Goal: Information Seeking & Learning: Compare options

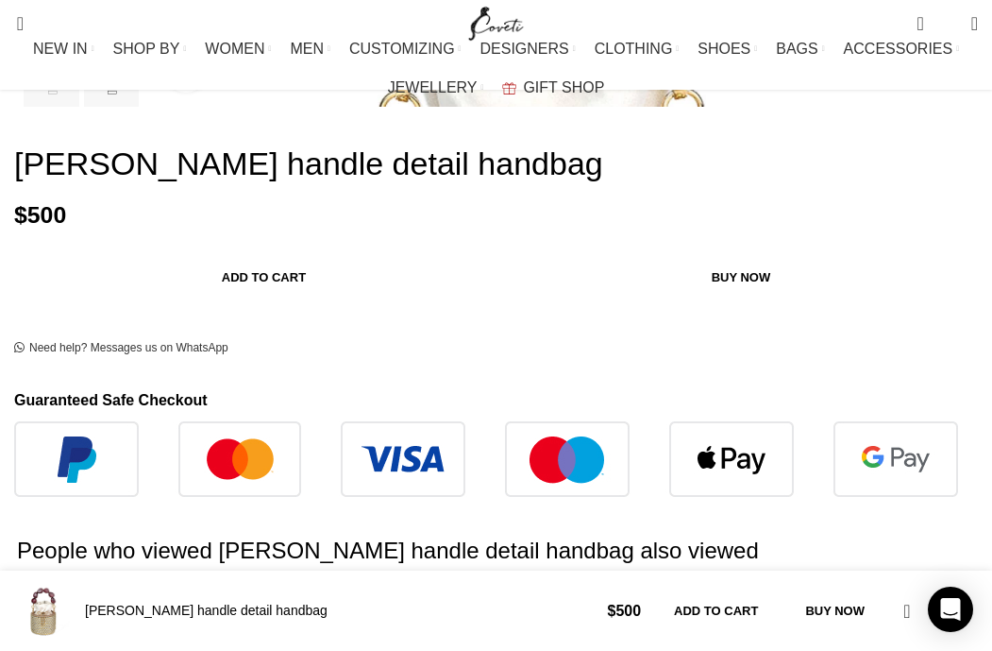
scroll to position [620, 0]
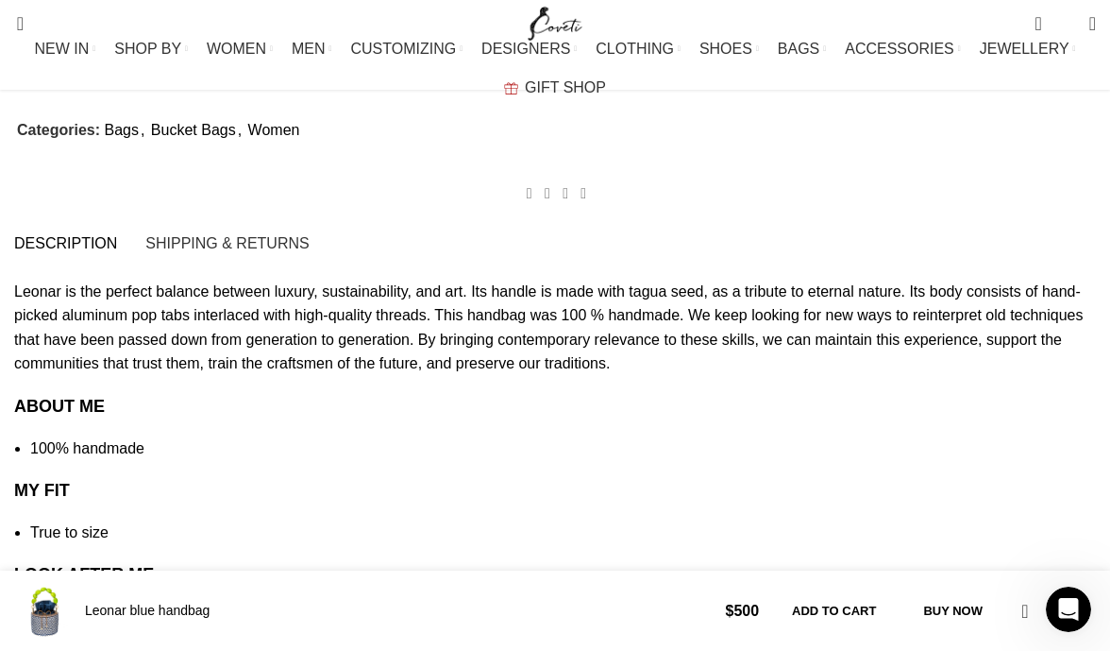
scroll to position [0, 940]
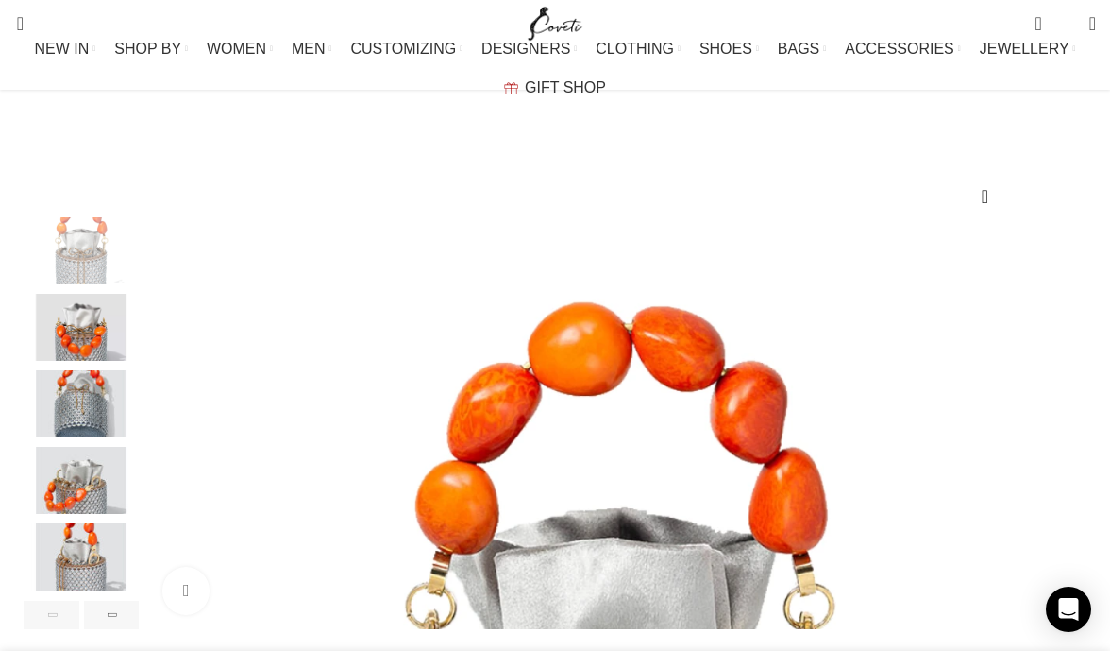
scroll to position [0, 486]
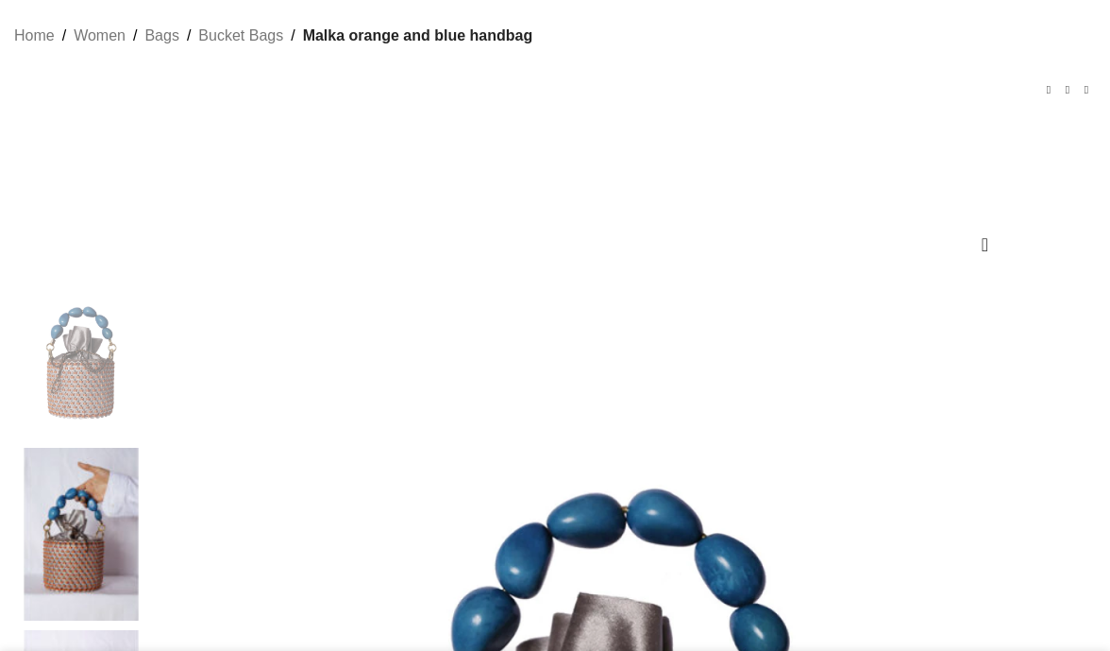
scroll to position [201, 0]
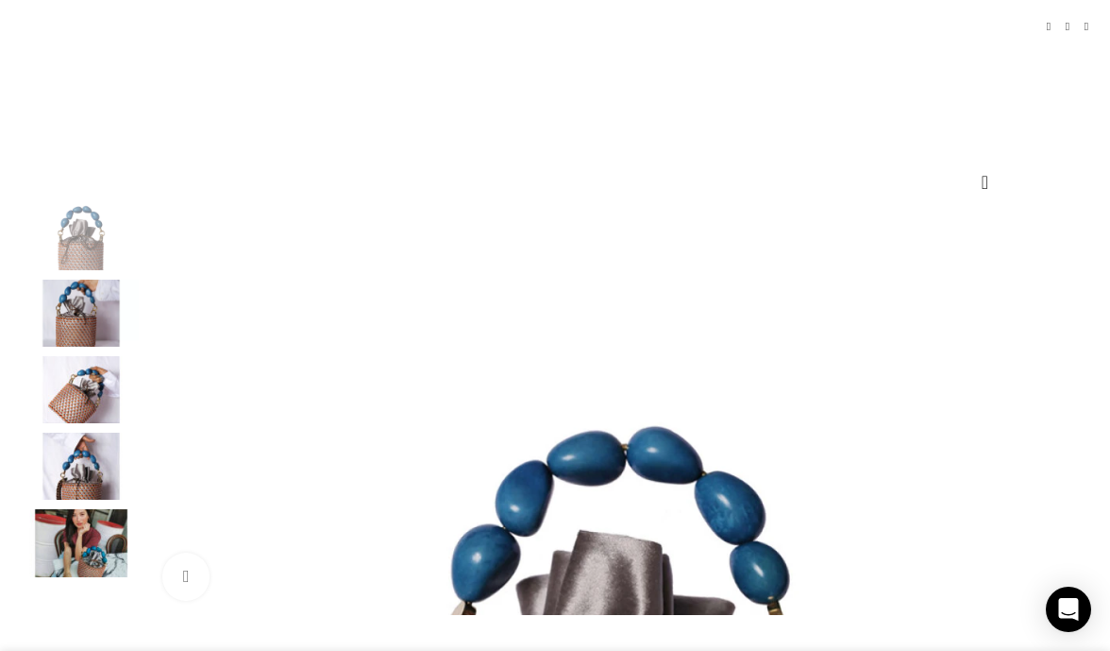
click at [66, 576] on img "5 / 5" at bounding box center [81, 542] width 115 height 67
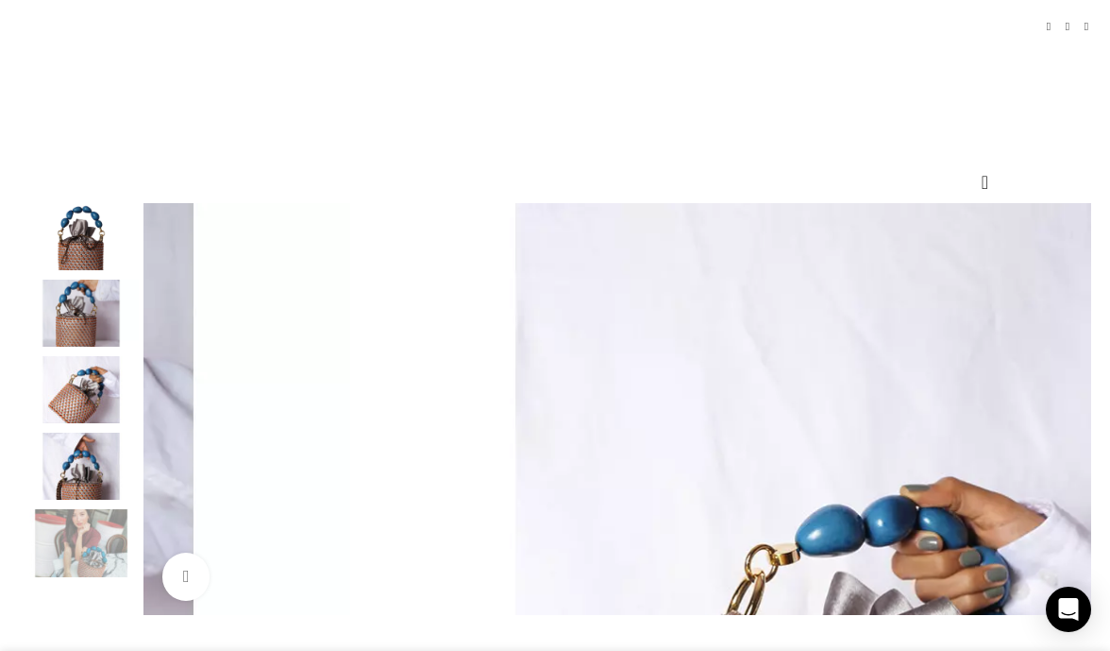
click at [81, 479] on img "4 / 5" at bounding box center [81, 465] width 115 height 67
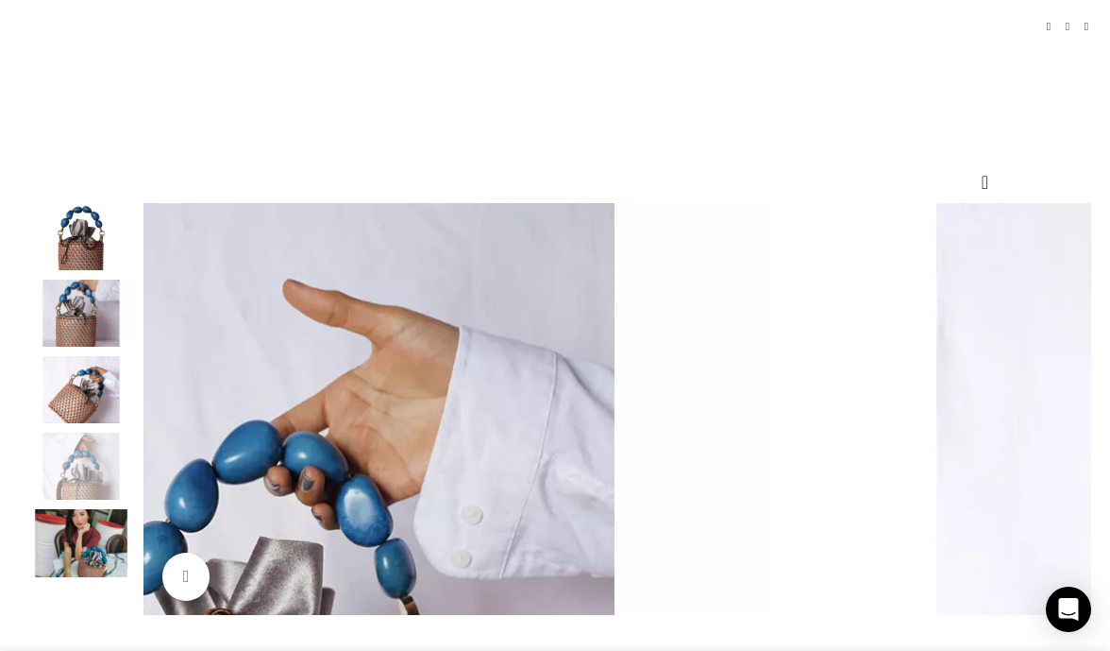
click at [78, 413] on img "3 / 5" at bounding box center [81, 389] width 115 height 67
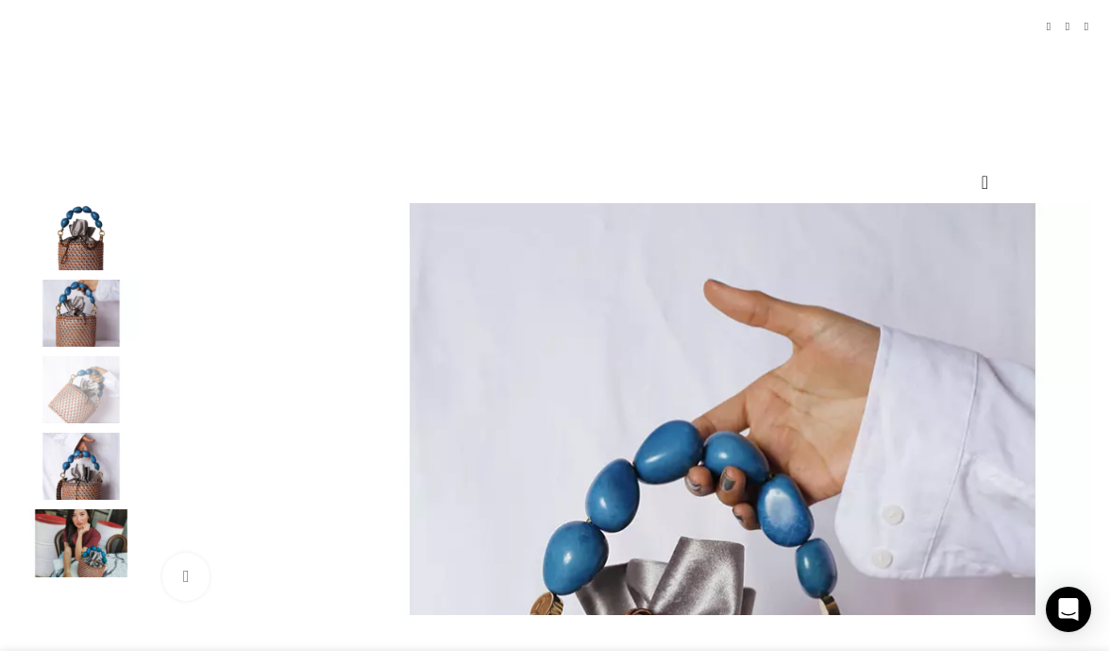
click at [83, 311] on img "2 / 5" at bounding box center [81, 313] width 115 height 67
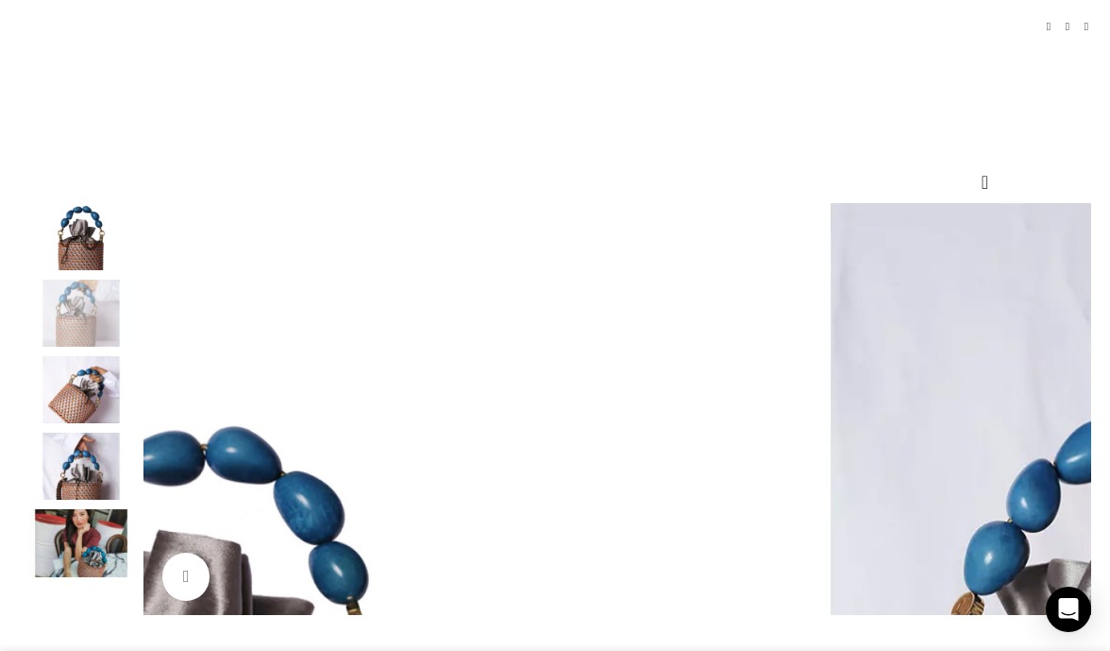
scroll to position [0, 188]
click at [142, 417] on div "Previous slide" at bounding box center [143, 408] width 47 height 47
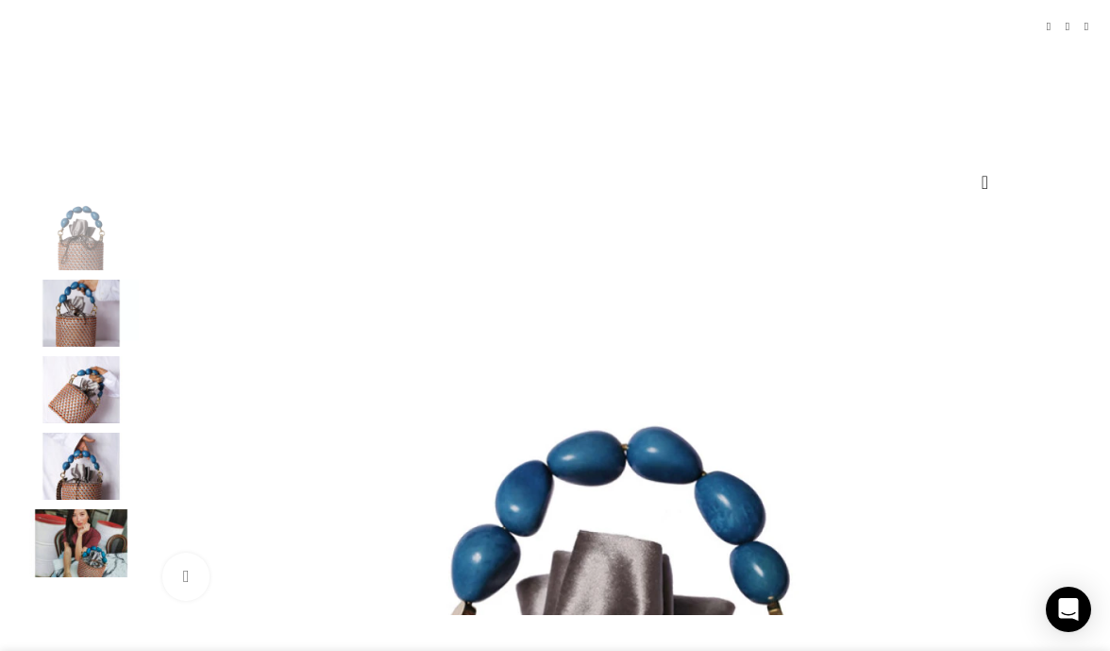
click at [145, 425] on div "Previous slide" at bounding box center [143, 408] width 47 height 47
